Goal: Browse casually: Explore the website without a specific task or goal

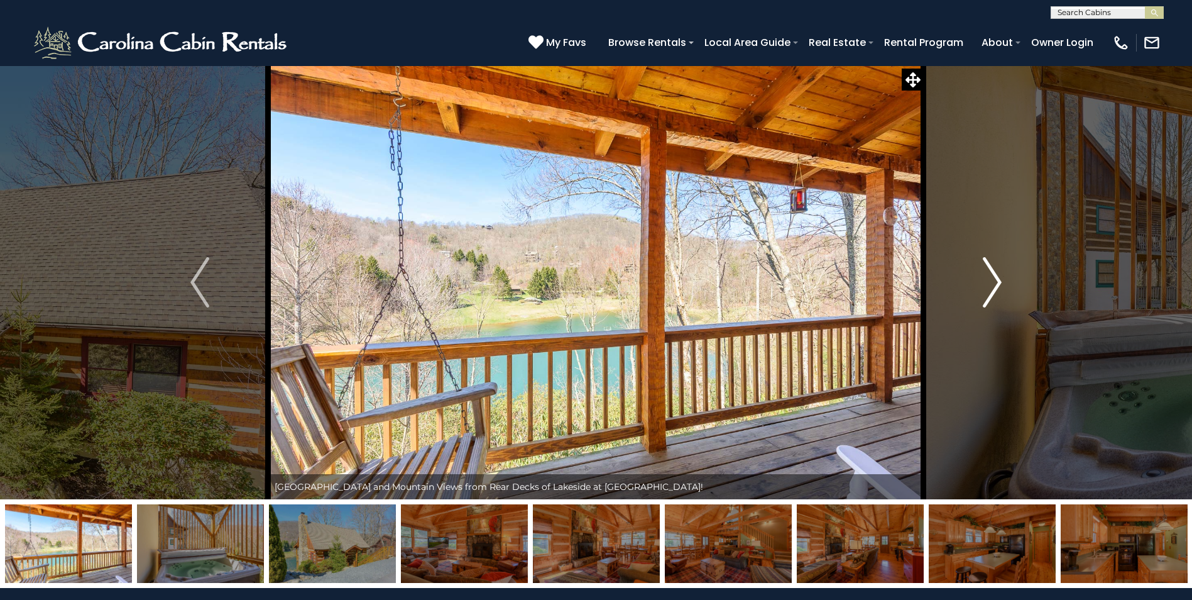
click at [993, 282] on img "Next" at bounding box center [992, 282] width 19 height 50
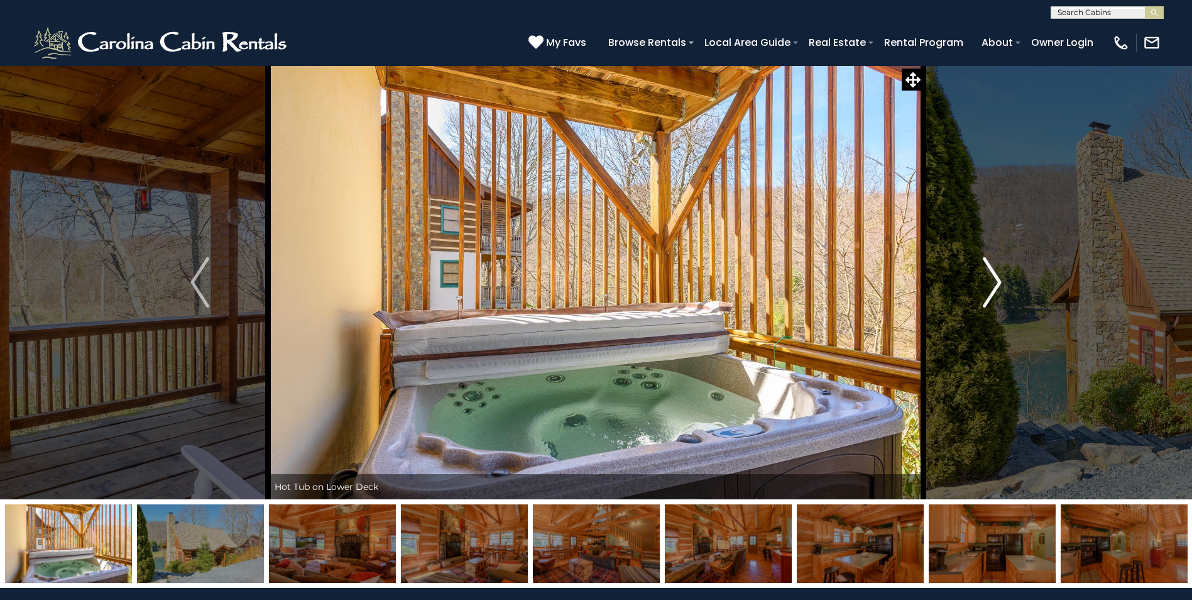
click at [993, 282] on img "Next" at bounding box center [992, 282] width 19 height 50
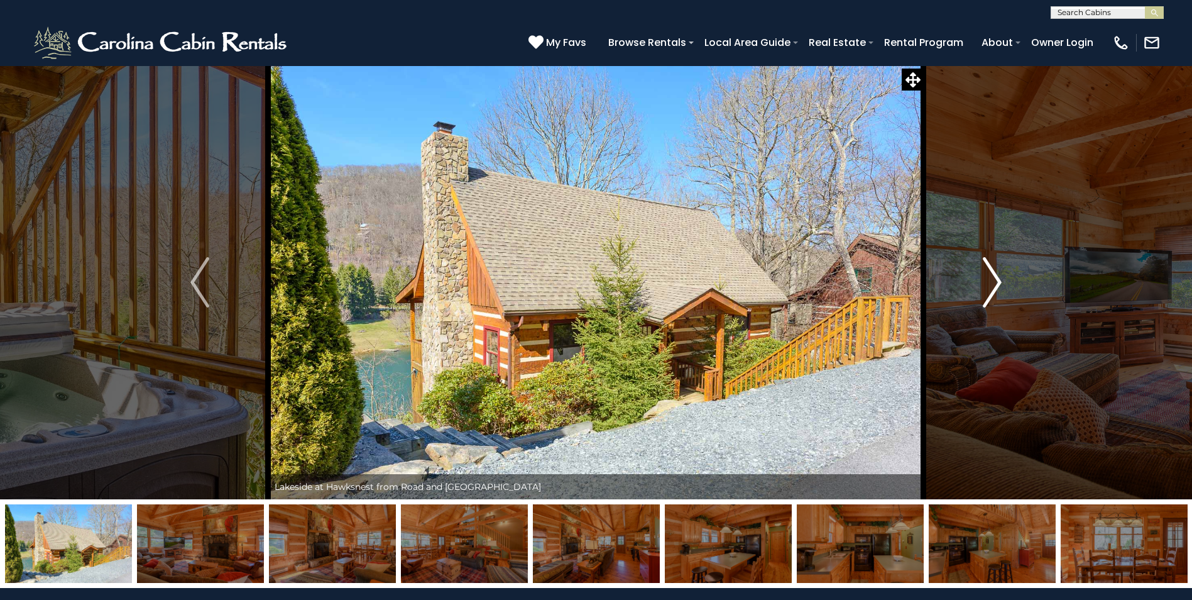
click at [993, 282] on img "Next" at bounding box center [992, 282] width 19 height 50
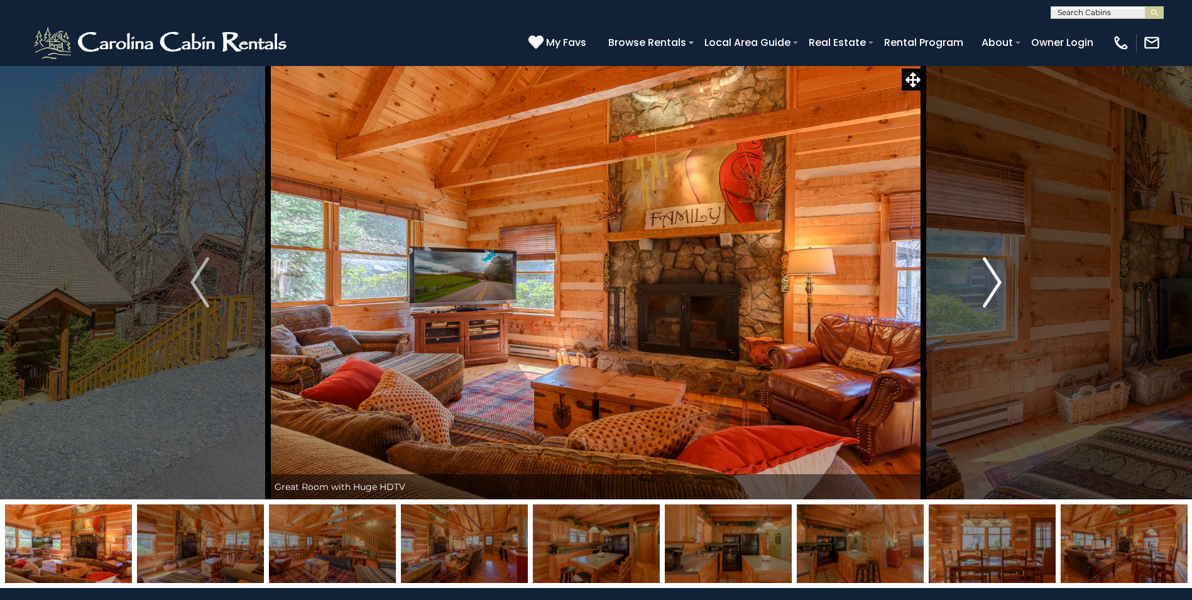
click at [993, 282] on img "Next" at bounding box center [992, 282] width 19 height 50
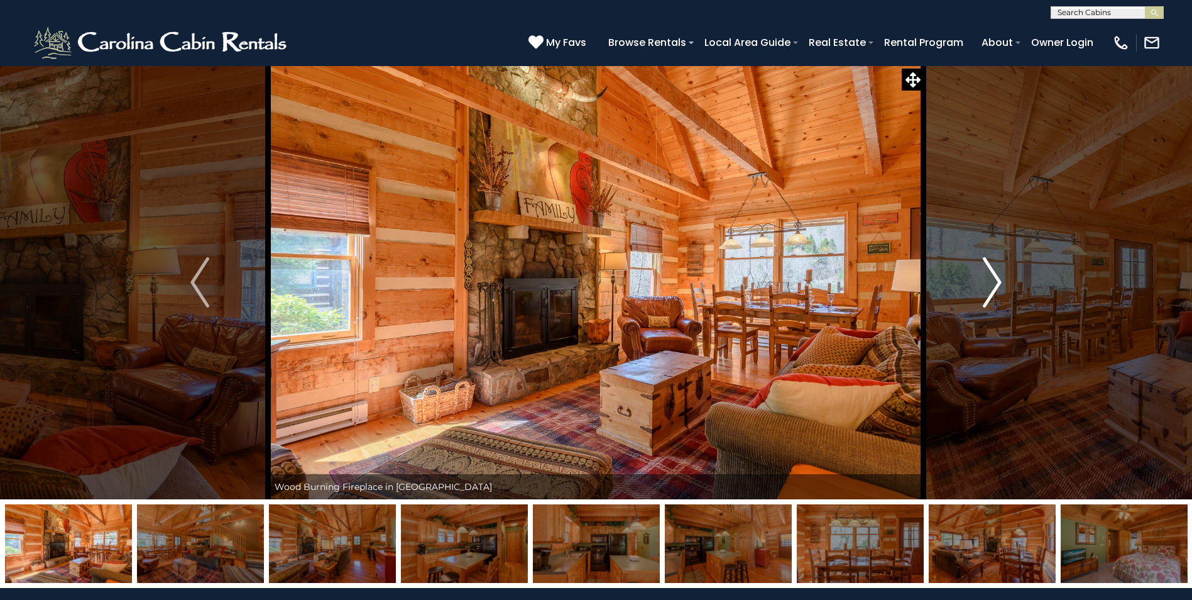
click at [993, 282] on img "Next" at bounding box center [992, 282] width 19 height 50
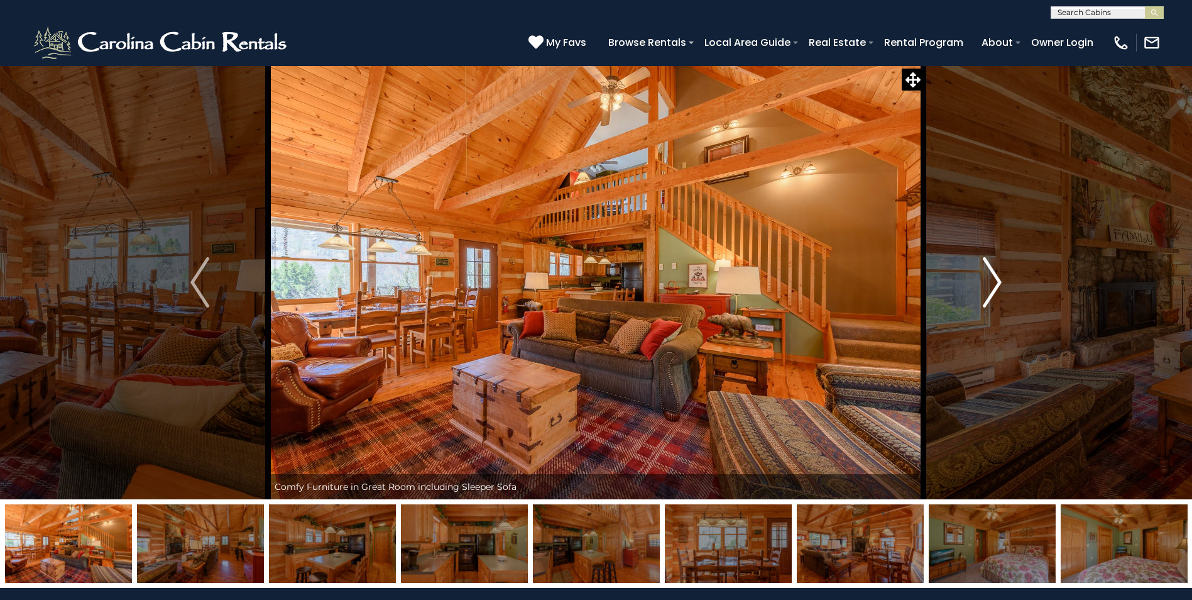
click at [993, 282] on img "Next" at bounding box center [992, 282] width 19 height 50
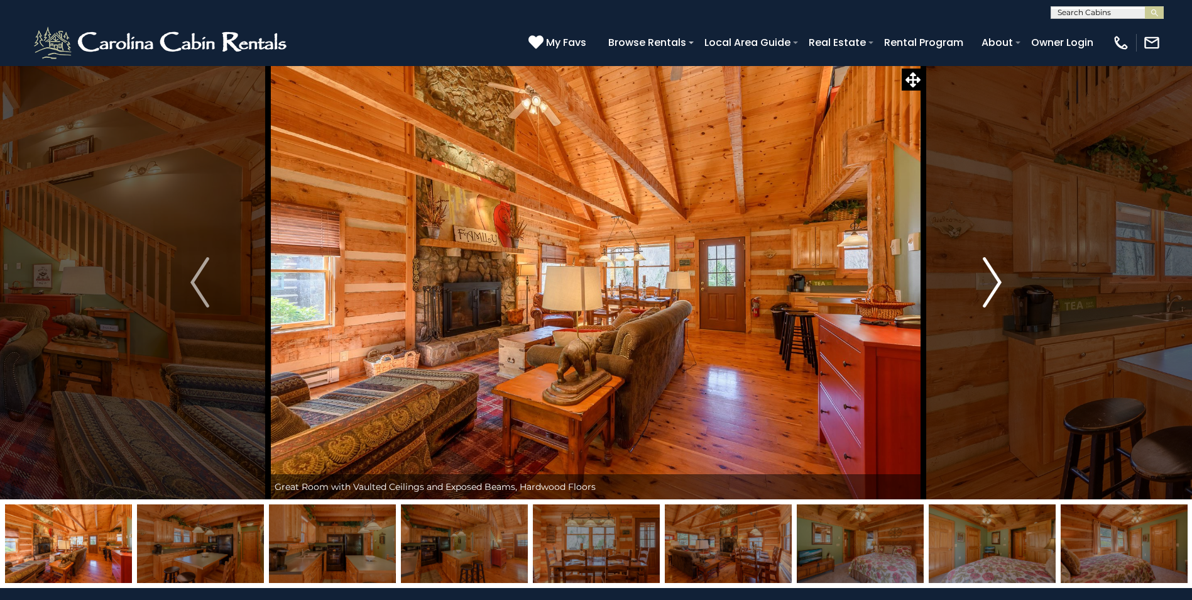
click at [993, 282] on img "Next" at bounding box center [992, 282] width 19 height 50
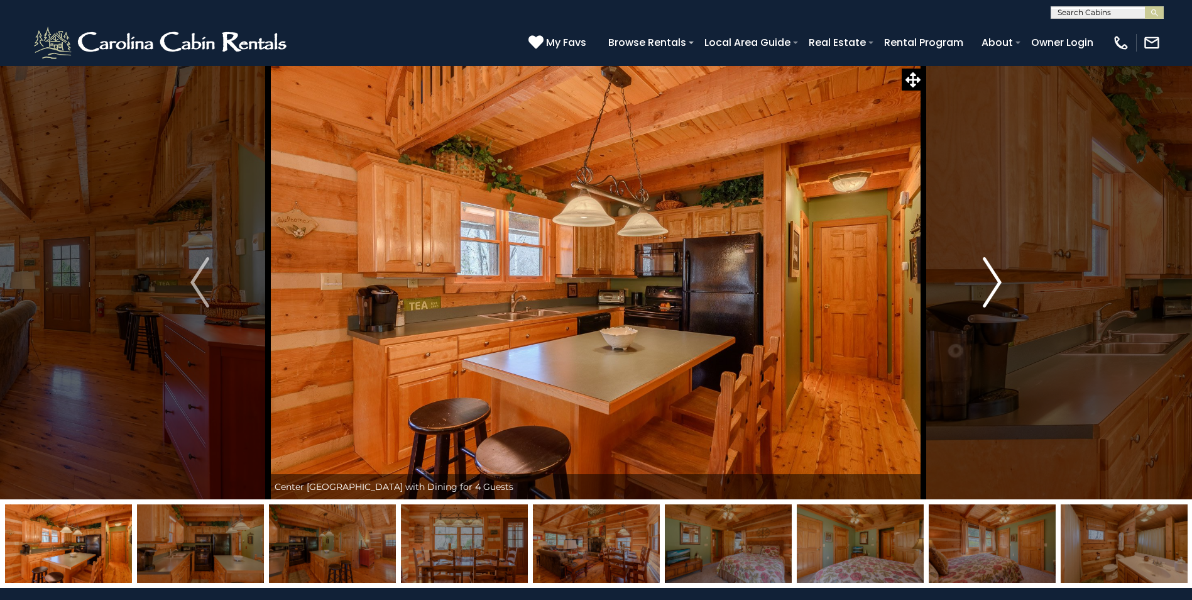
click at [993, 282] on img "Next" at bounding box center [992, 282] width 19 height 50
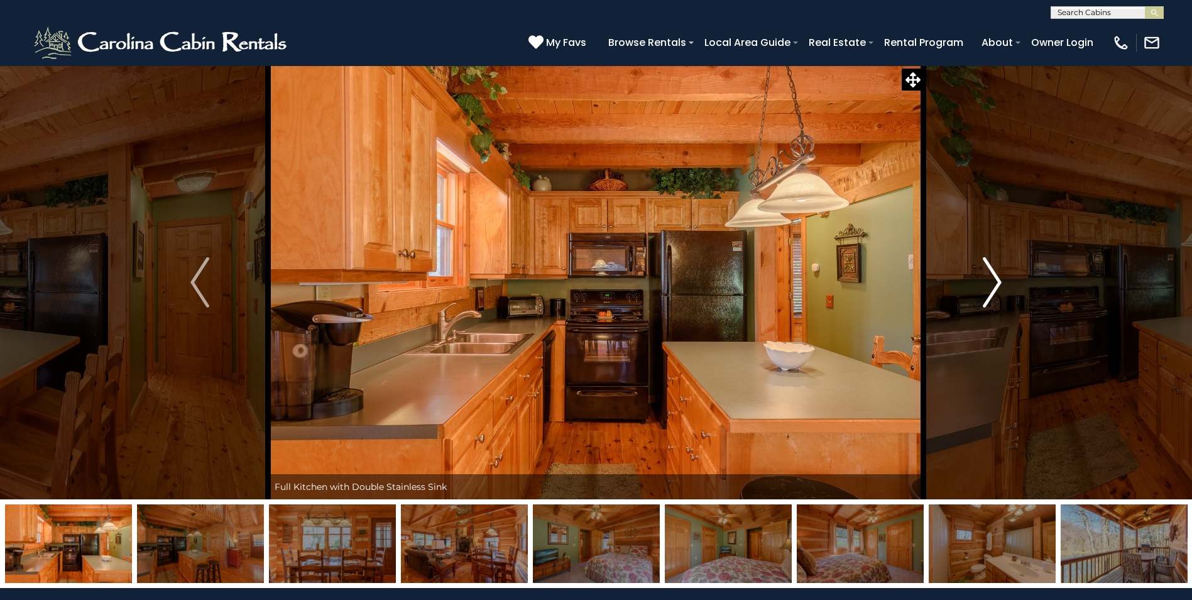
click at [993, 282] on img "Next" at bounding box center [992, 282] width 19 height 50
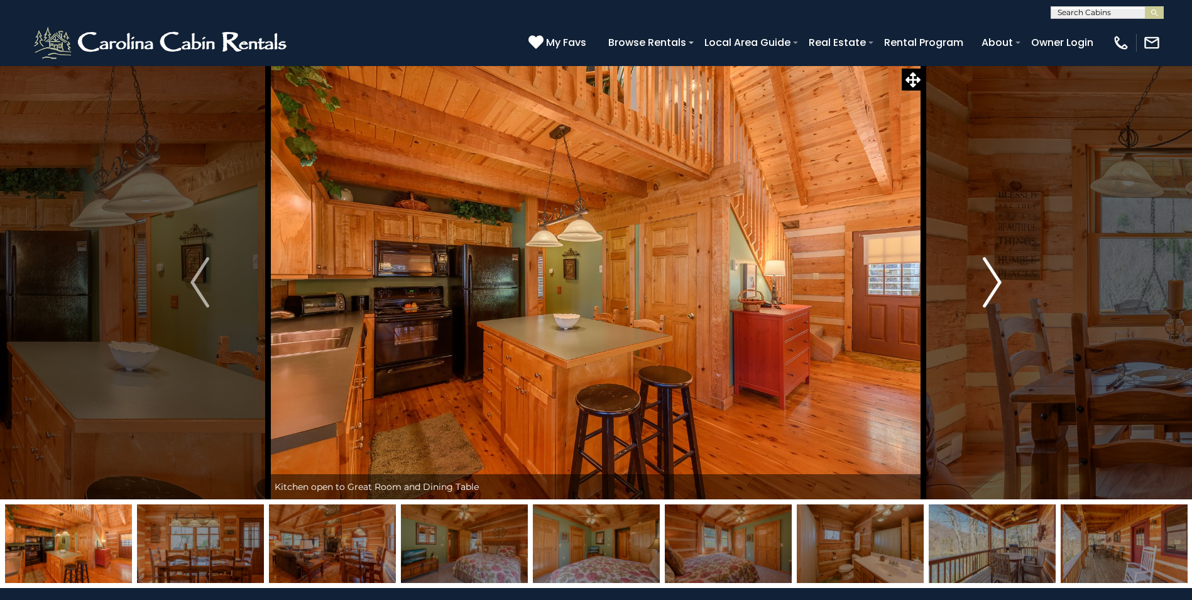
click at [993, 282] on img "Next" at bounding box center [992, 282] width 19 height 50
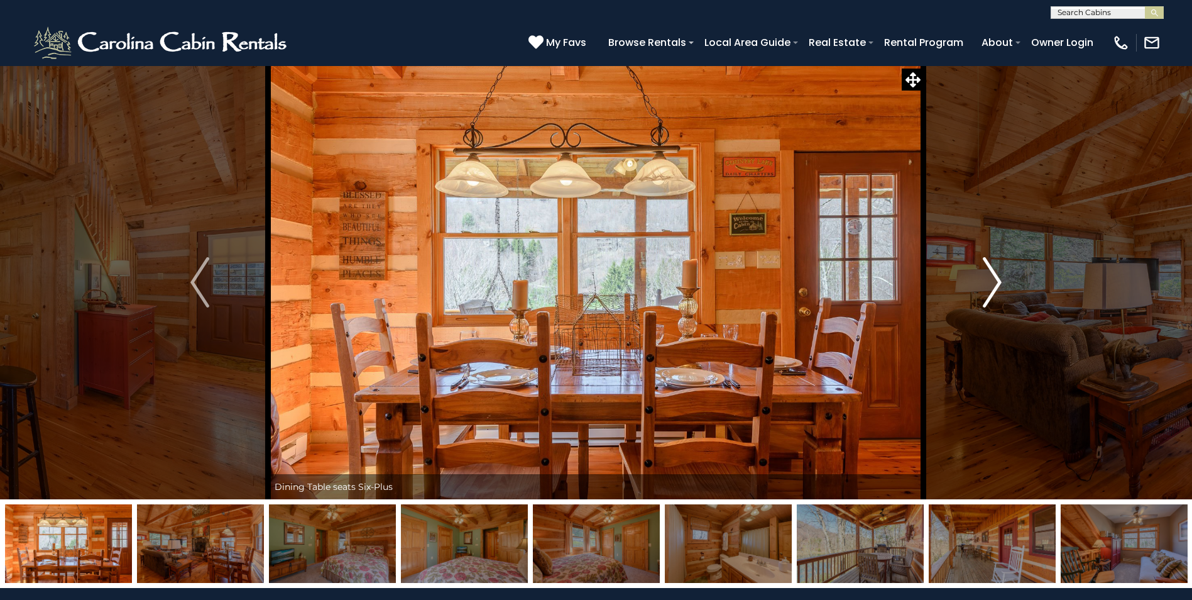
click at [993, 282] on img "Next" at bounding box center [992, 282] width 19 height 50
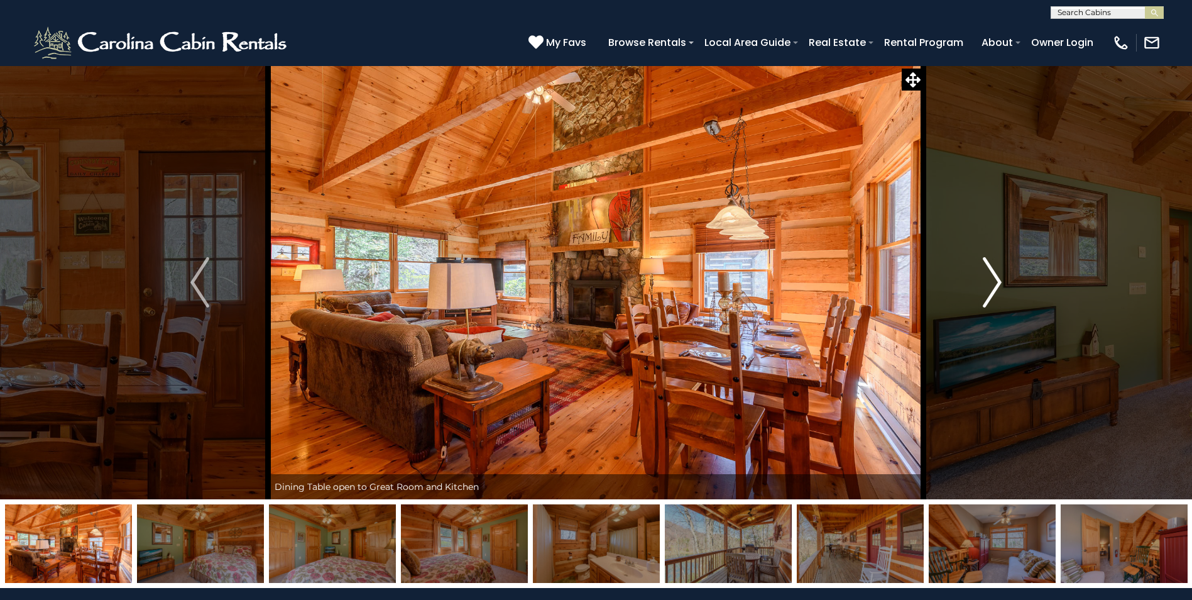
click at [993, 282] on img "Next" at bounding box center [992, 282] width 19 height 50
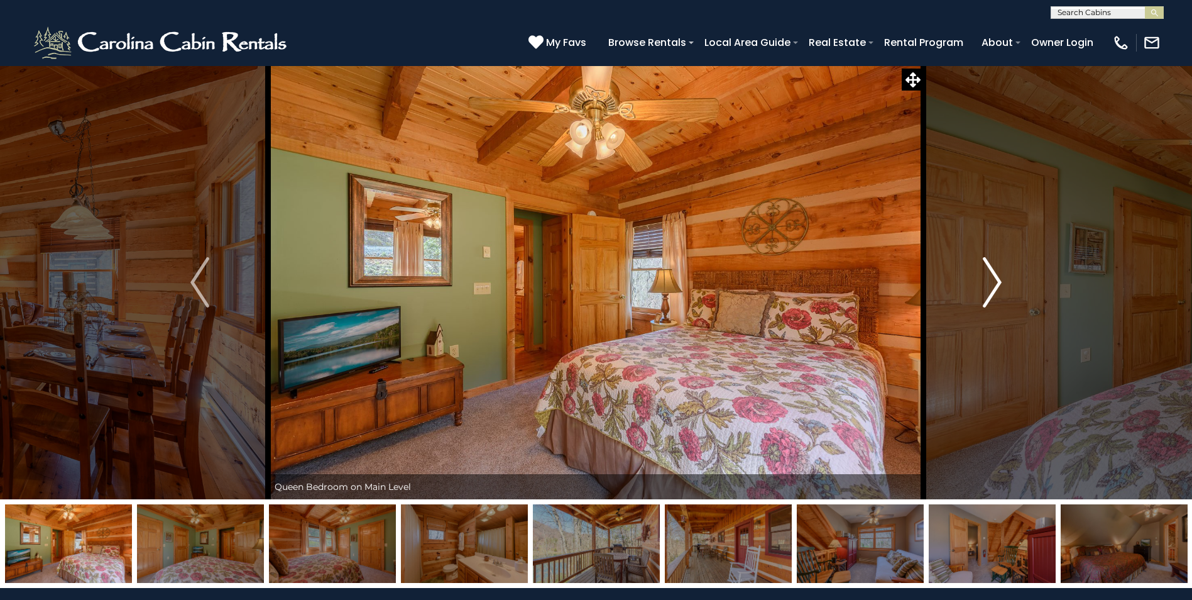
click at [993, 282] on img "Next" at bounding box center [992, 282] width 19 height 50
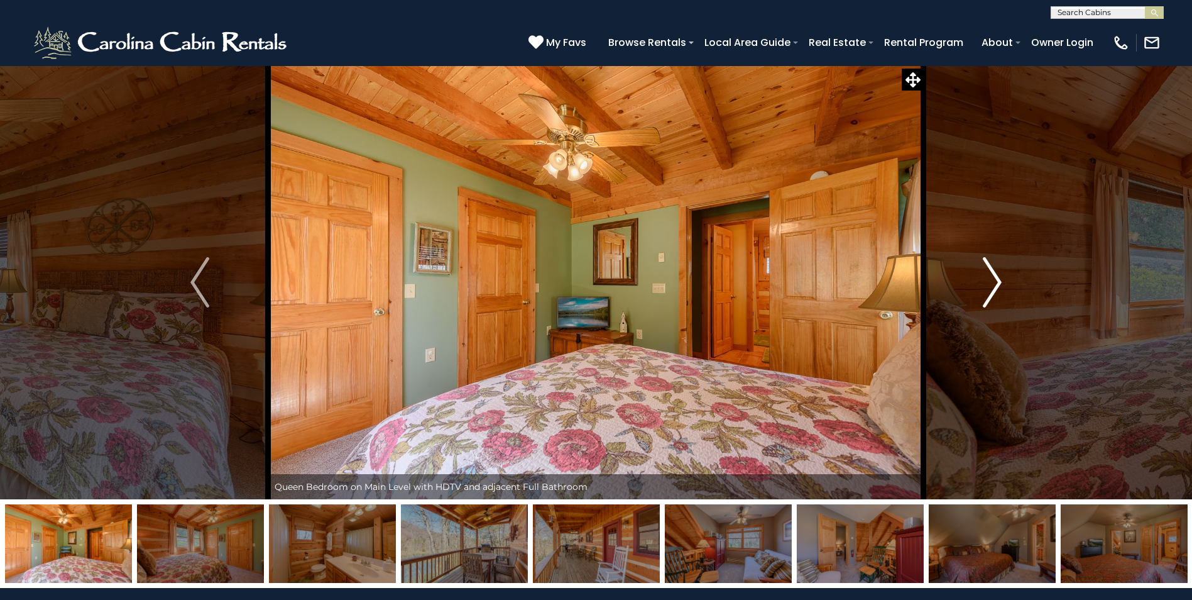
click at [993, 282] on img "Next" at bounding box center [992, 282] width 19 height 50
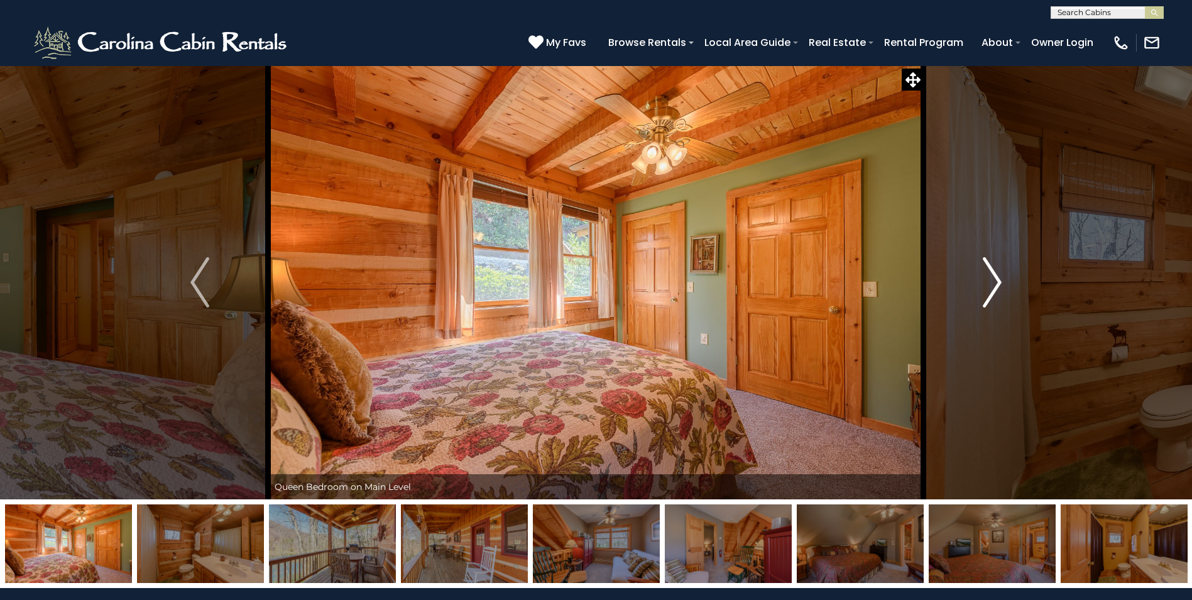
click at [993, 282] on img "Next" at bounding box center [992, 282] width 19 height 50
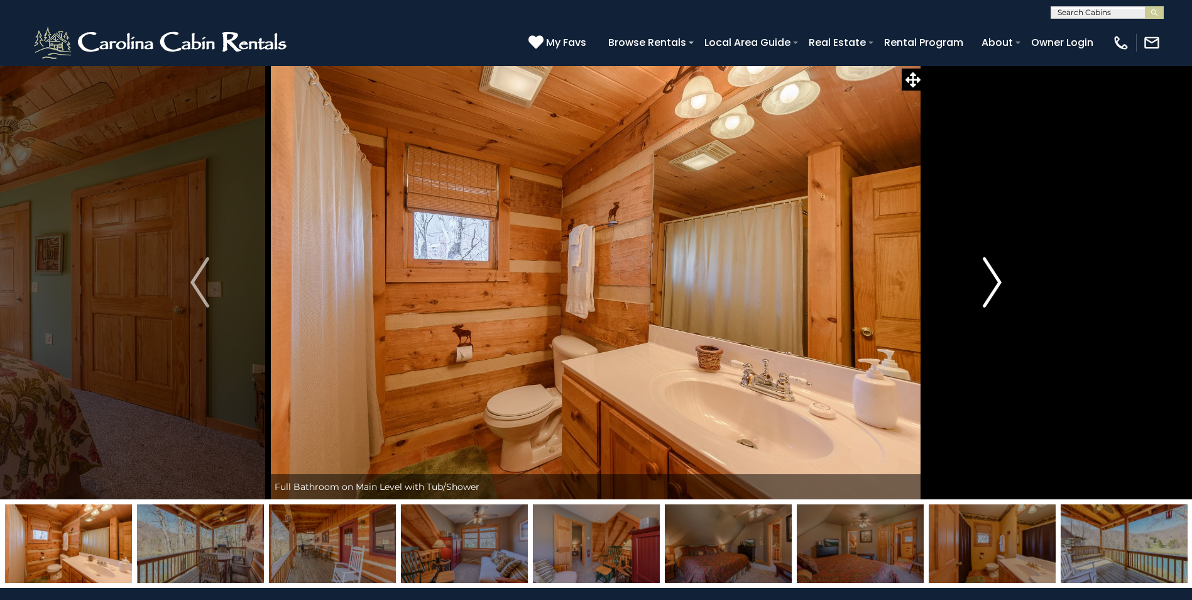
click at [993, 282] on img "Next" at bounding box center [992, 282] width 19 height 50
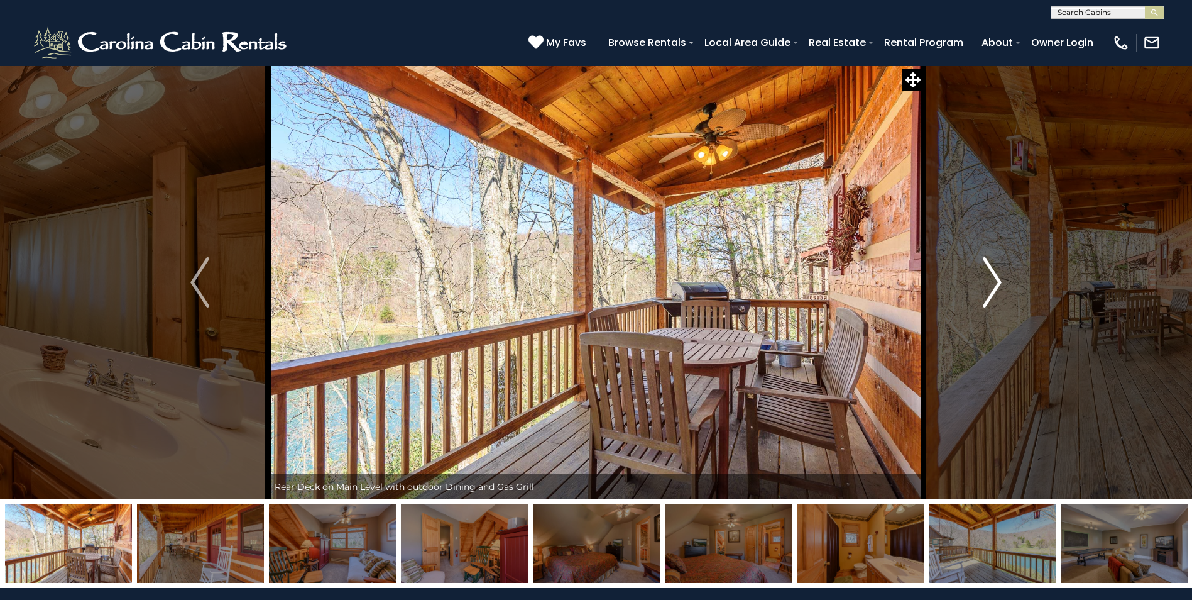
click at [993, 282] on img "Next" at bounding box center [992, 282] width 19 height 50
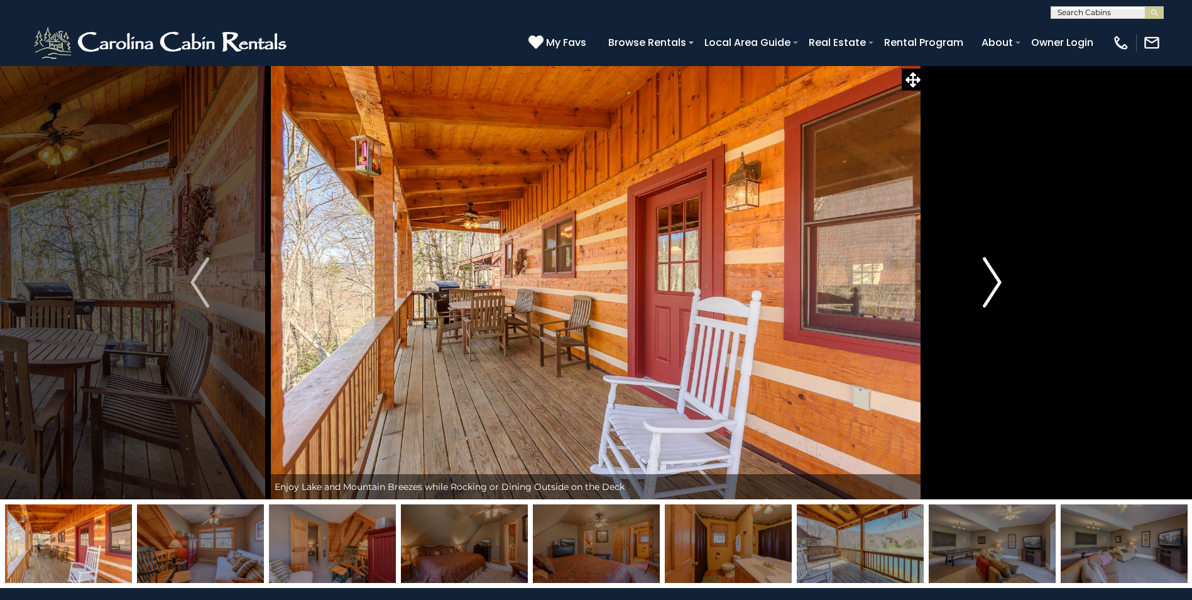
click at [993, 282] on img "Next" at bounding box center [992, 282] width 19 height 50
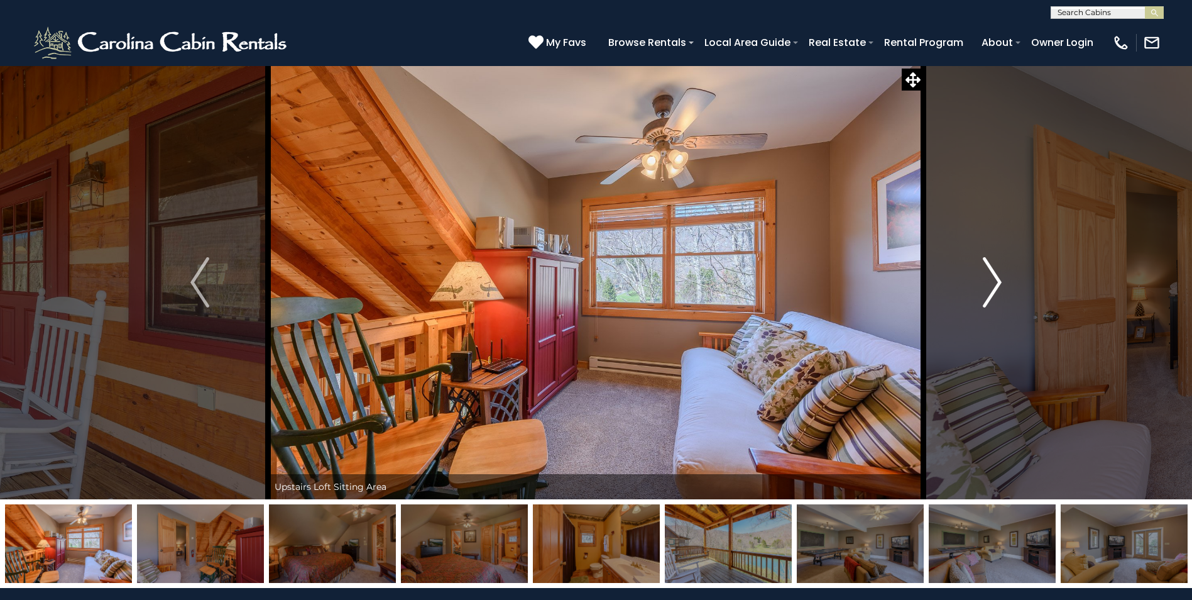
click at [993, 282] on img "Next" at bounding box center [992, 282] width 19 height 50
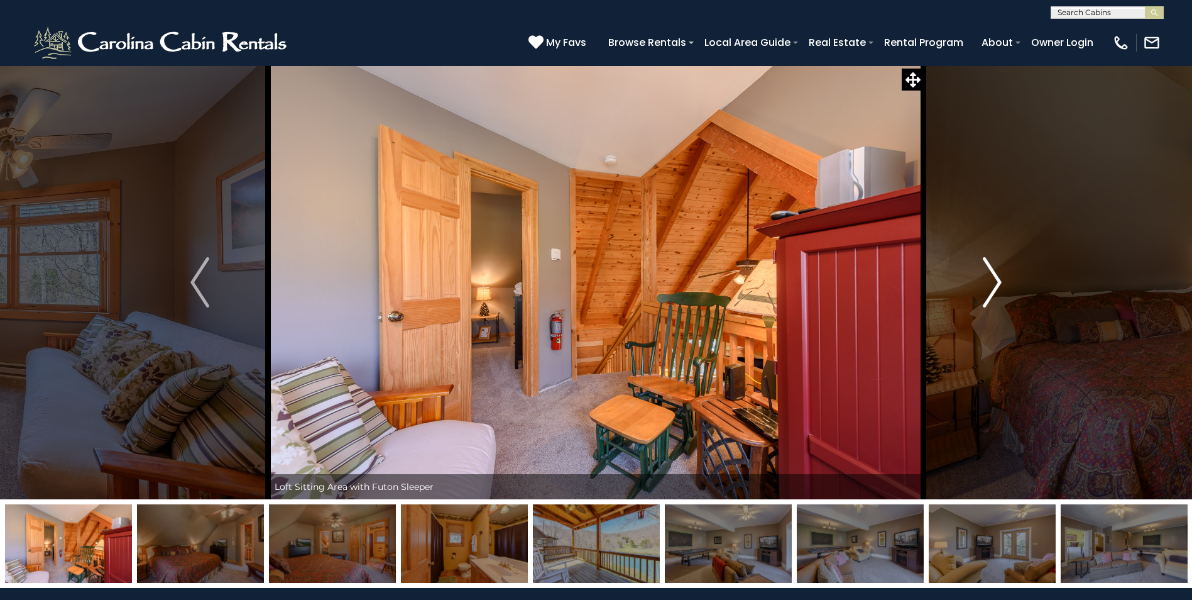
click at [993, 282] on img "Next" at bounding box center [992, 282] width 19 height 50
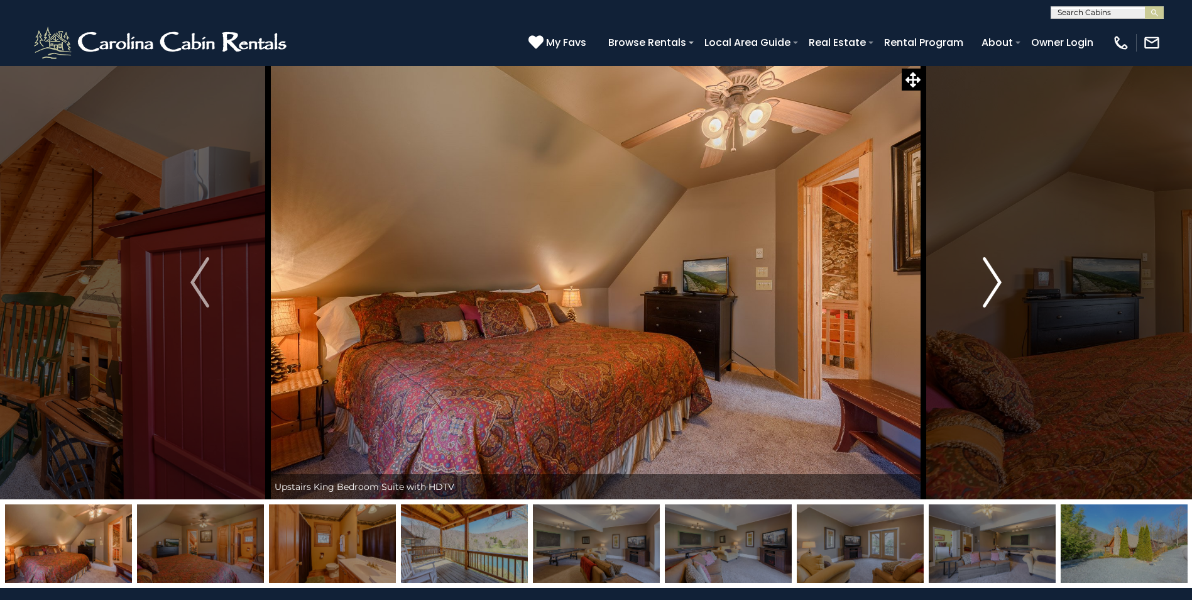
click at [993, 282] on img "Next" at bounding box center [992, 282] width 19 height 50
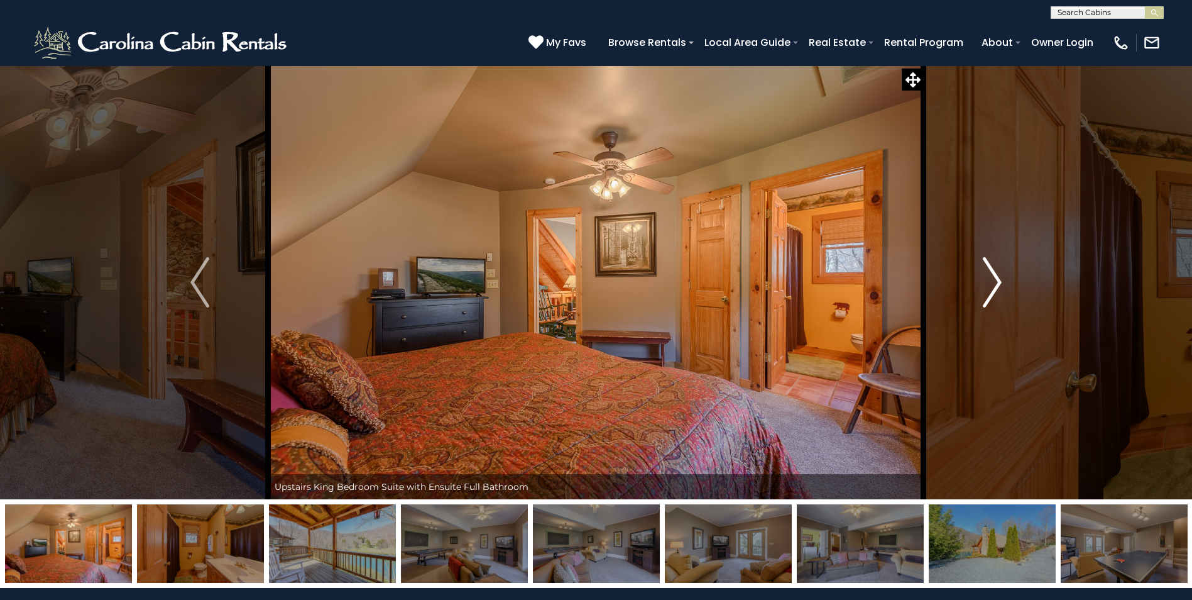
click at [993, 282] on img "Next" at bounding box center [992, 282] width 19 height 50
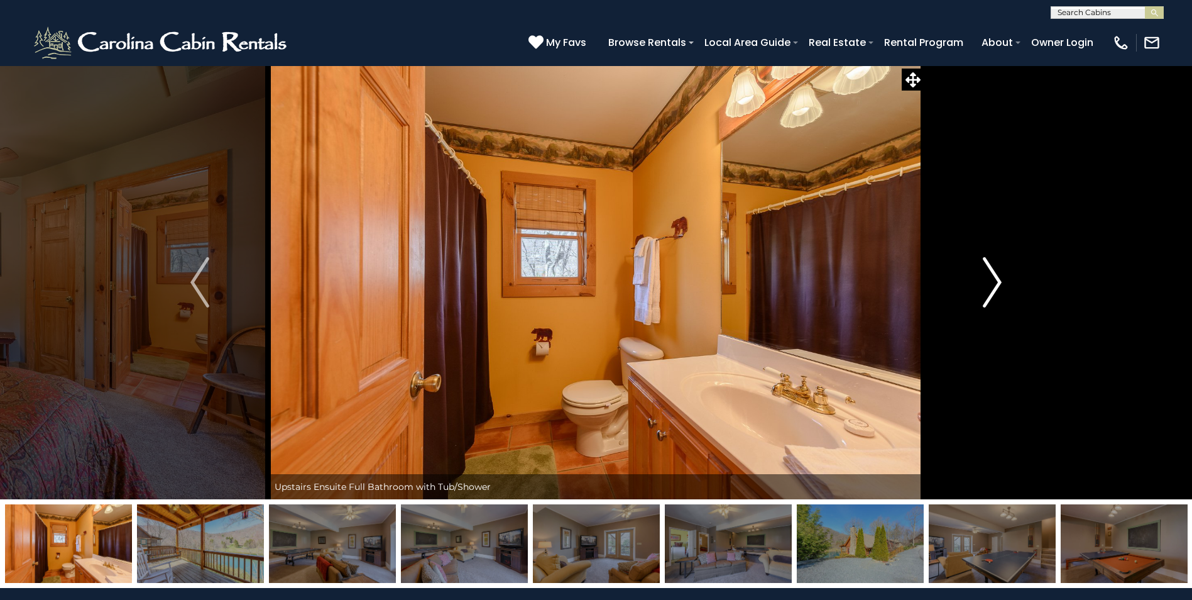
click at [993, 282] on img "Next" at bounding box center [992, 282] width 19 height 50
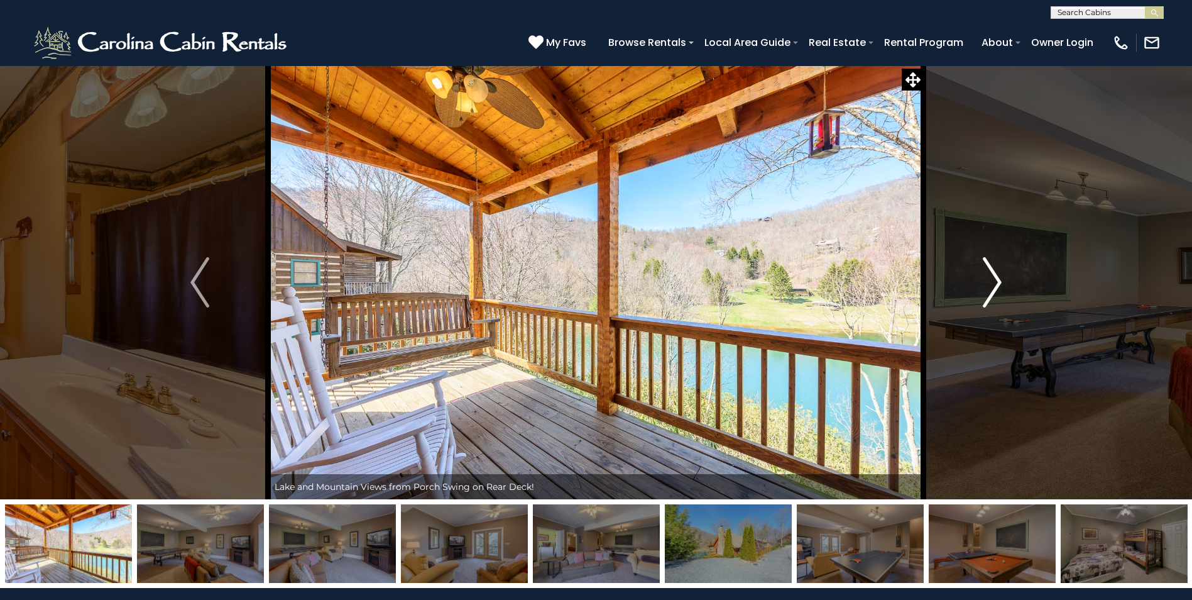
click at [993, 282] on img "Next" at bounding box center [992, 282] width 19 height 50
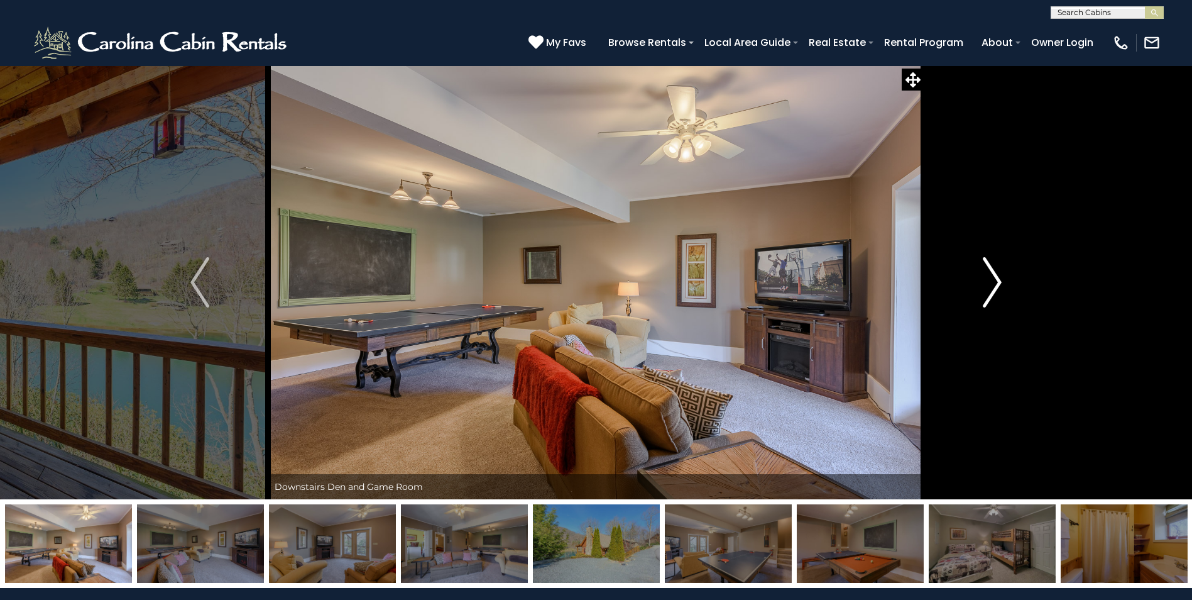
click at [993, 282] on img "Next" at bounding box center [992, 282] width 19 height 50
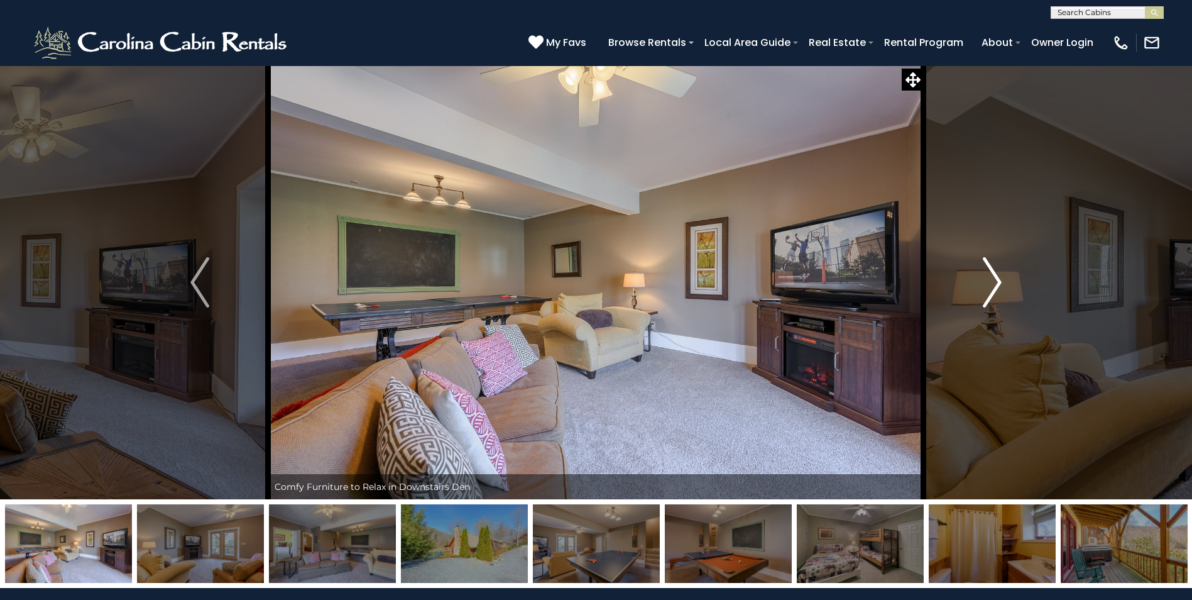
click at [993, 282] on img "Next" at bounding box center [992, 282] width 19 height 50
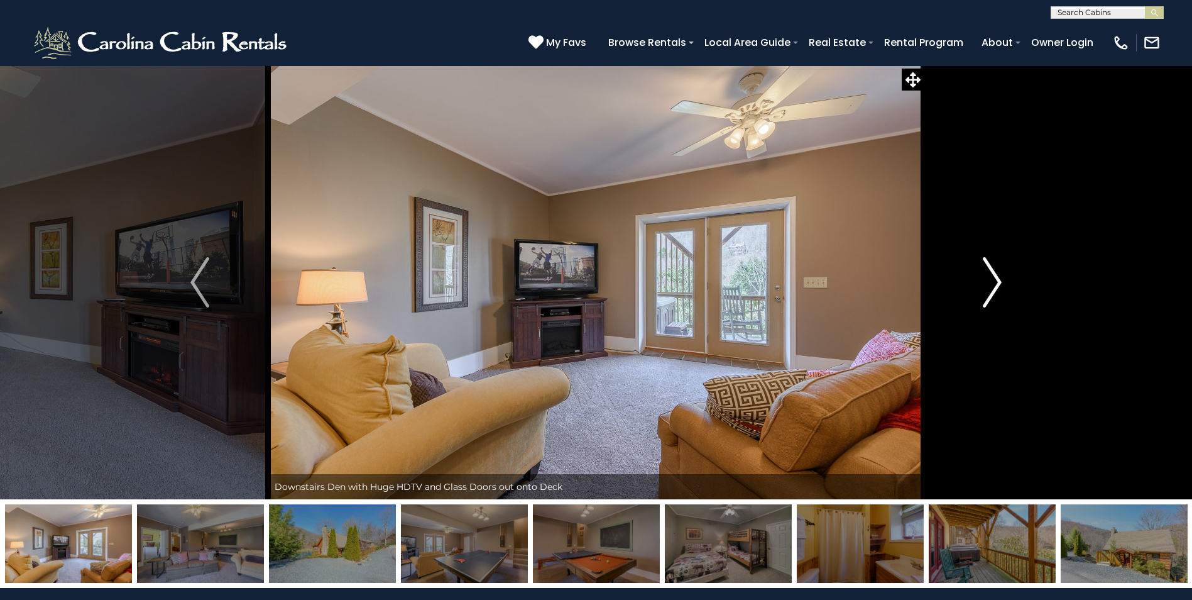
click at [993, 282] on img "Next" at bounding box center [992, 282] width 19 height 50
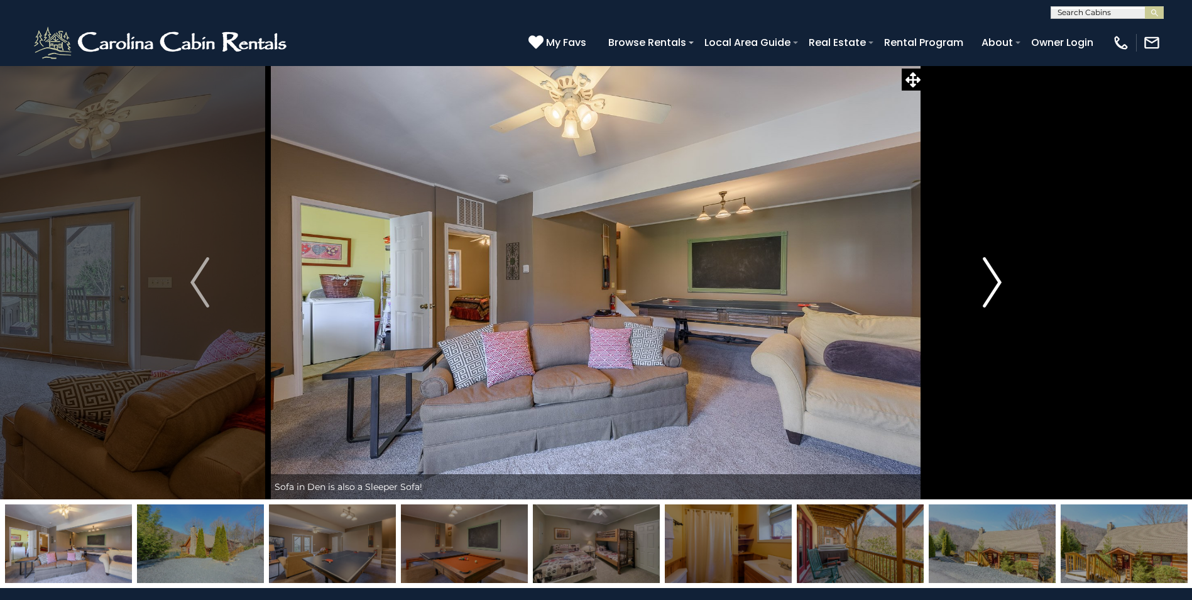
click at [993, 282] on img "Next" at bounding box center [992, 282] width 19 height 50
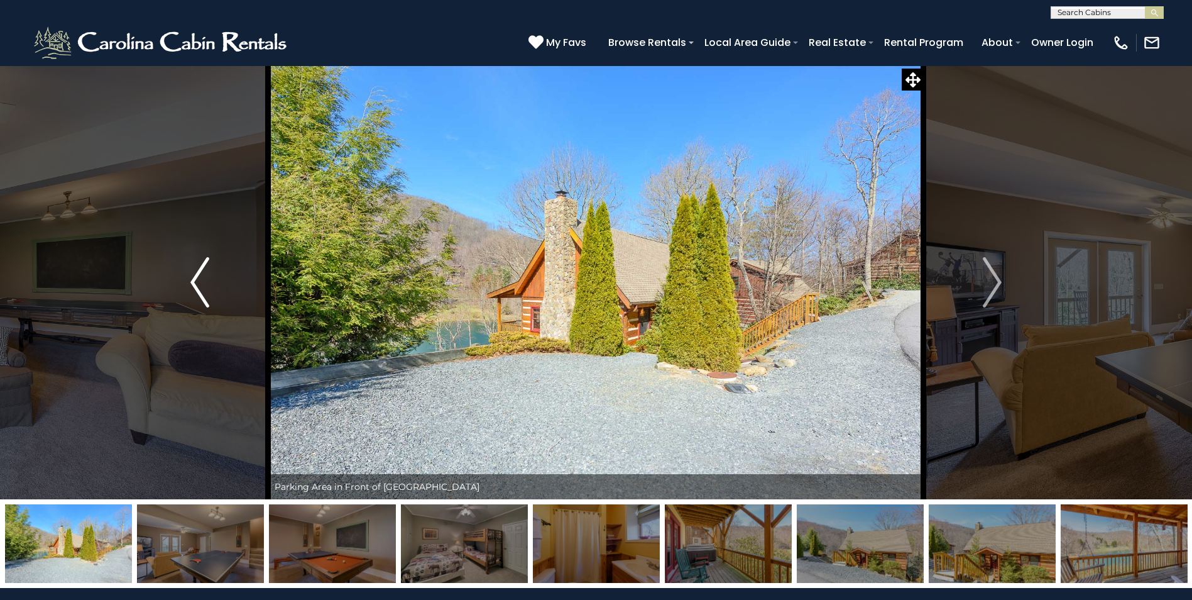
click at [187, 273] on button "Previous" at bounding box center [199, 282] width 137 height 434
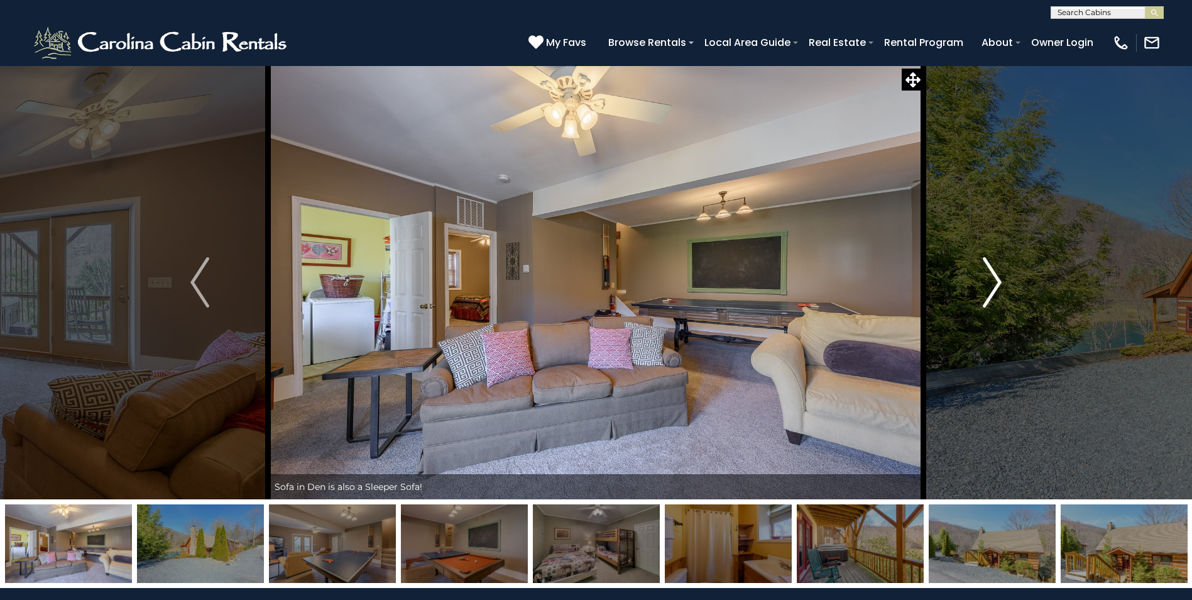
click at [997, 287] on img "Next" at bounding box center [992, 282] width 19 height 50
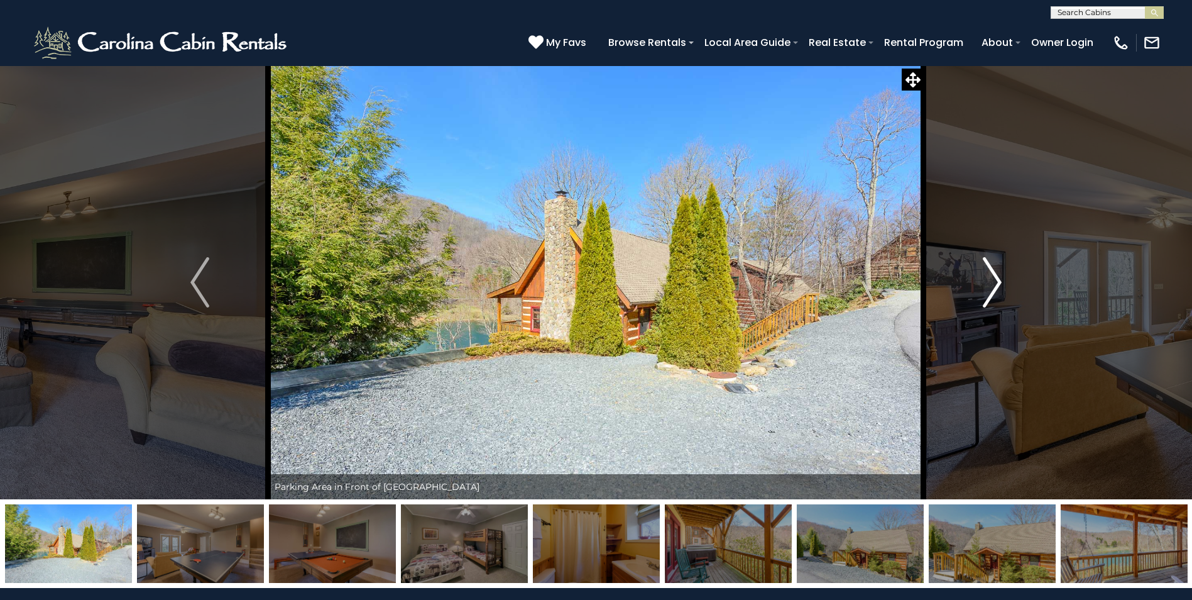
click at [997, 287] on img "Next" at bounding box center [992, 282] width 19 height 50
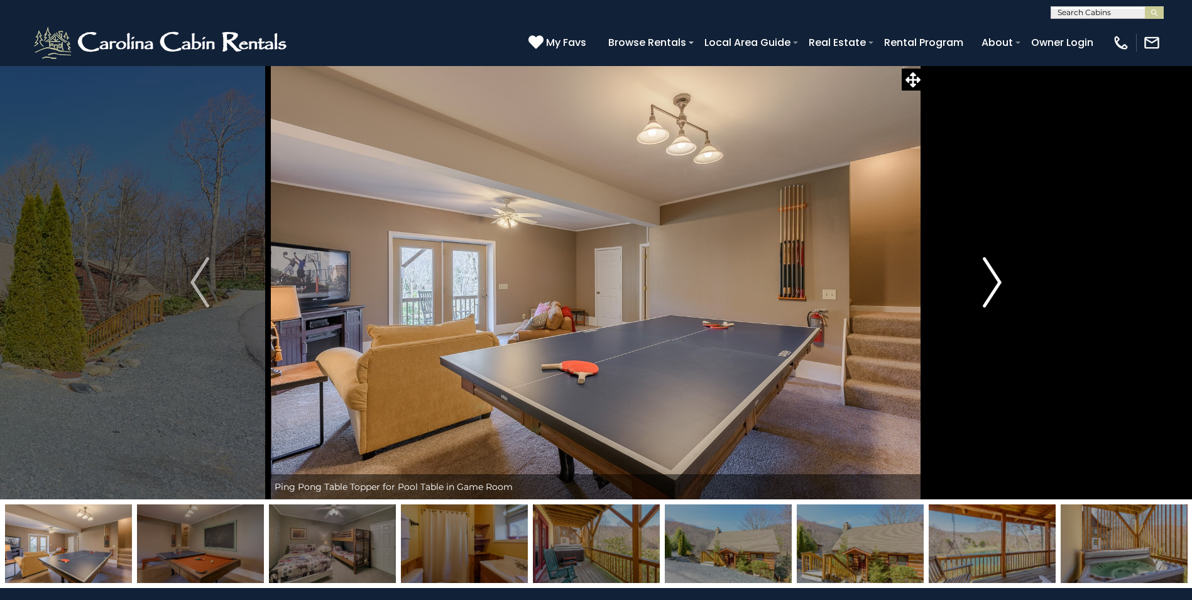
click at [997, 287] on img "Next" at bounding box center [992, 282] width 19 height 50
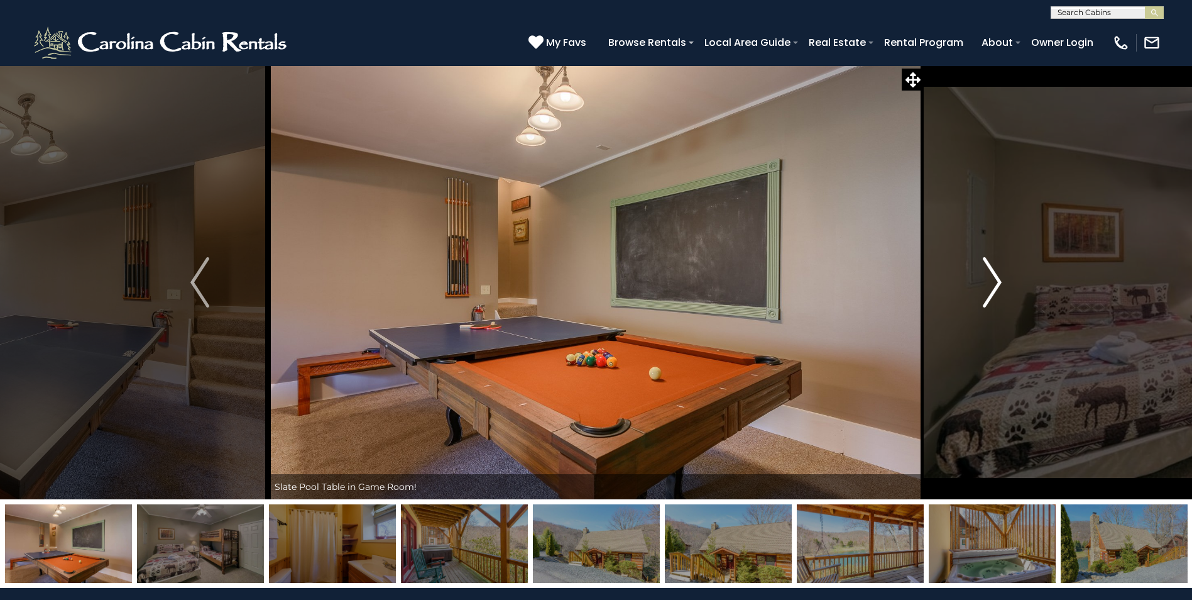
click at [997, 287] on img "Next" at bounding box center [992, 282] width 19 height 50
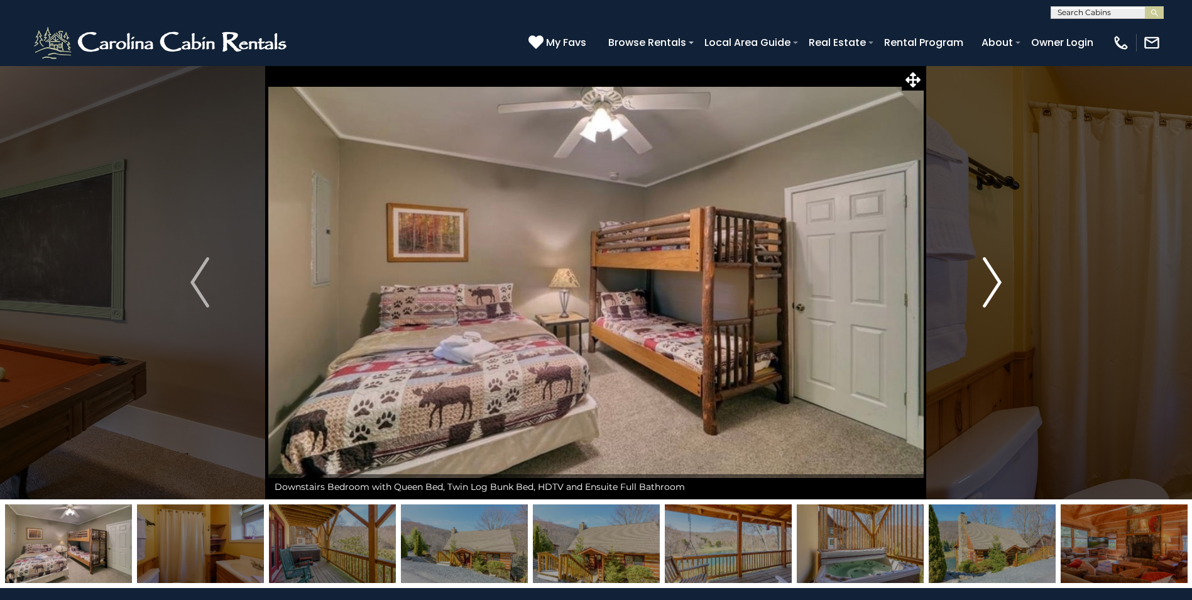
click at [997, 287] on img "Next" at bounding box center [992, 282] width 19 height 50
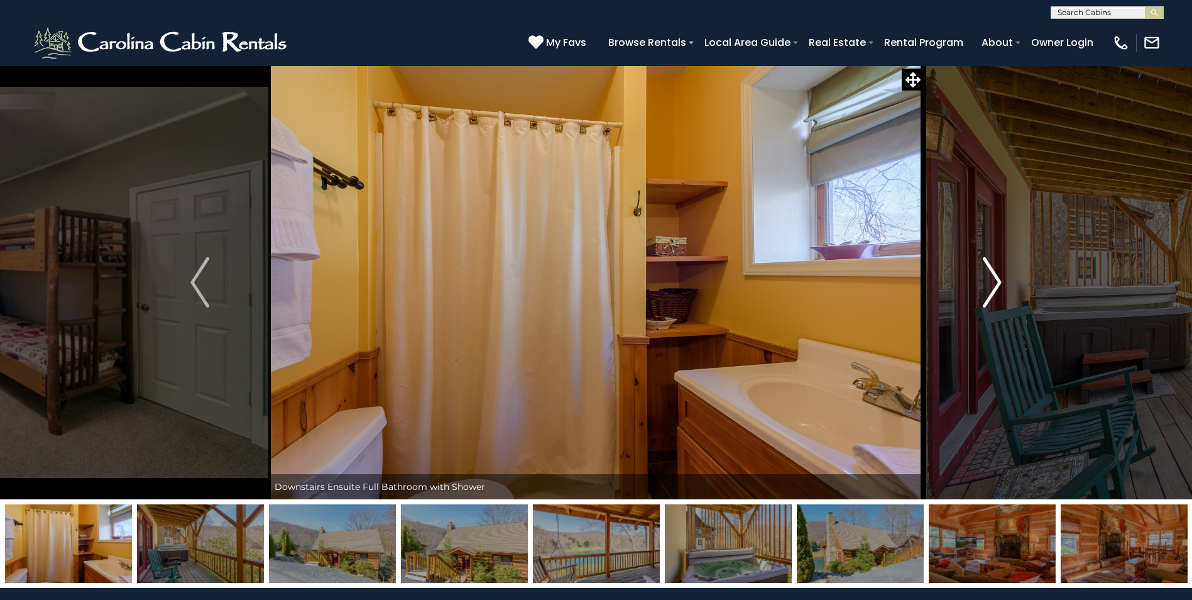
click at [997, 287] on img "Next" at bounding box center [992, 282] width 19 height 50
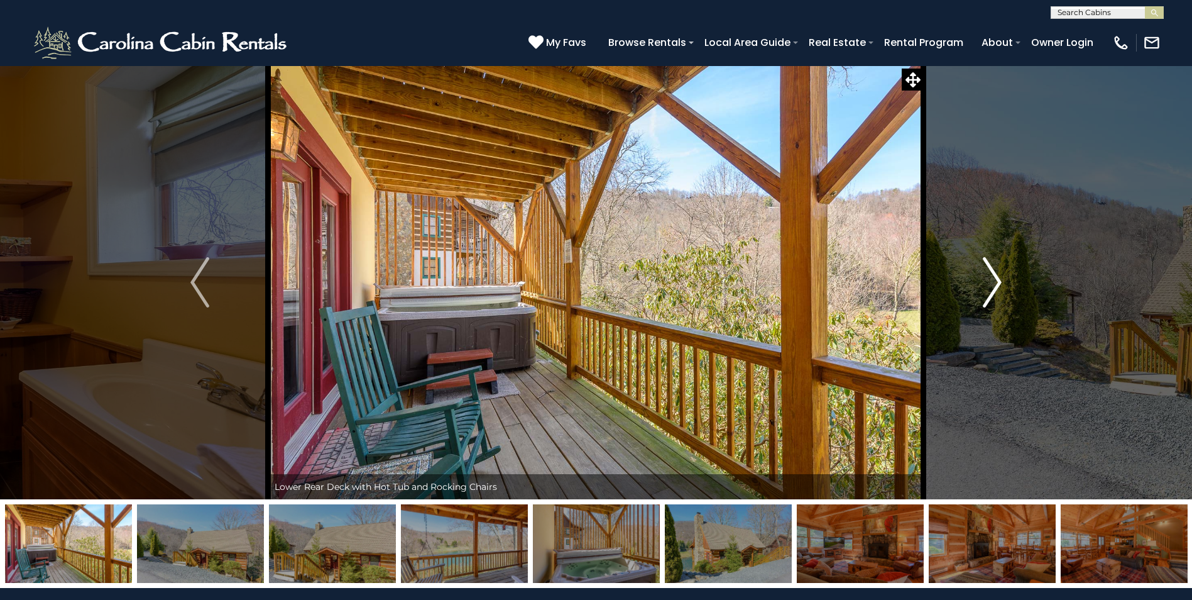
click at [997, 287] on img "Next" at bounding box center [992, 282] width 19 height 50
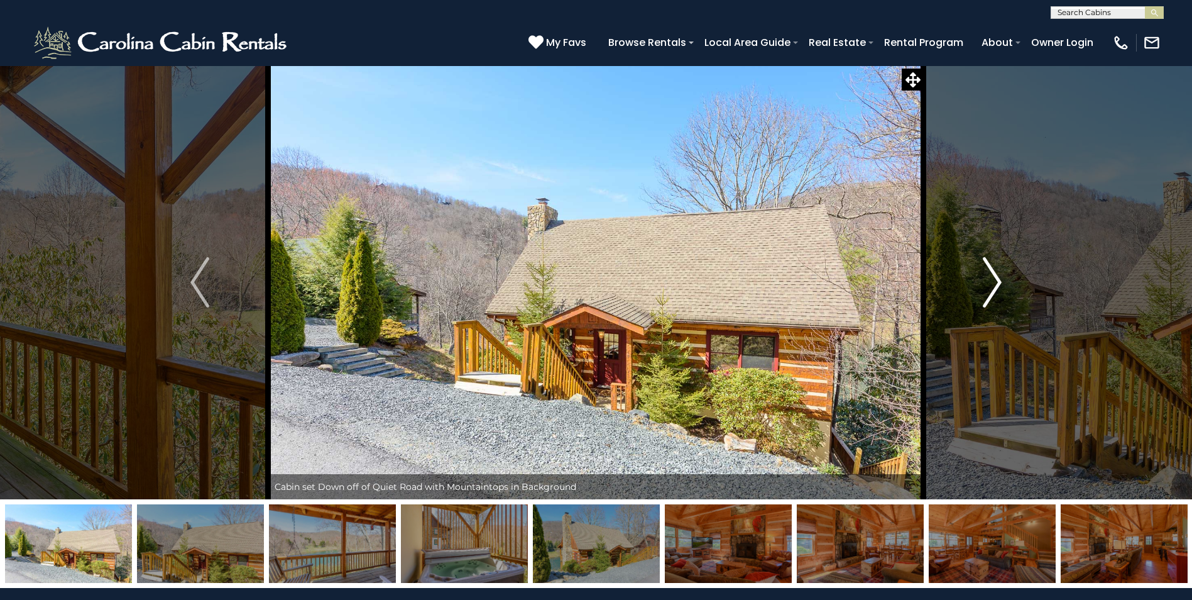
click at [997, 287] on img "Next" at bounding box center [992, 282] width 19 height 50
